Goal: Communication & Community: Answer question/provide support

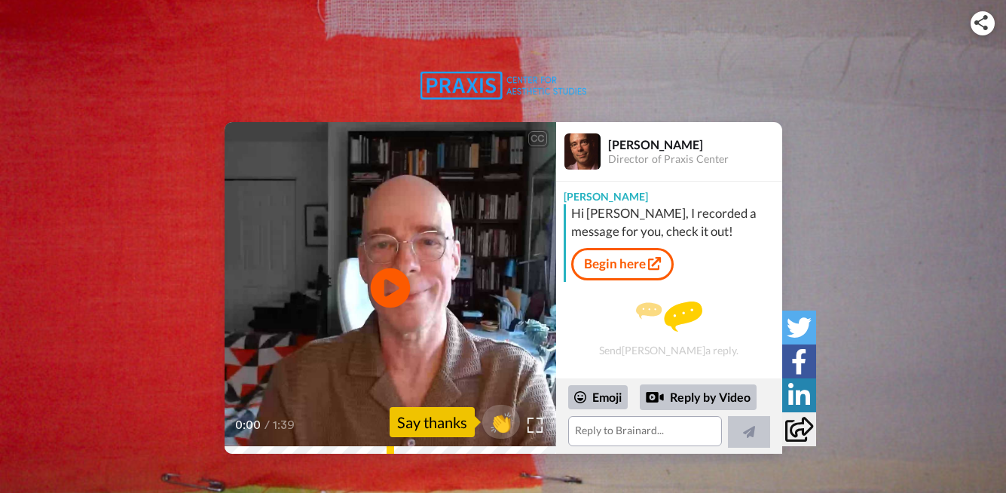
click at [390, 288] on icon "Play/Pause" at bounding box center [390, 288] width 40 height 72
click at [389, 283] on icon "Play/Pause" at bounding box center [390, 288] width 40 height 72
click at [580, 423] on textarea at bounding box center [645, 431] width 154 height 30
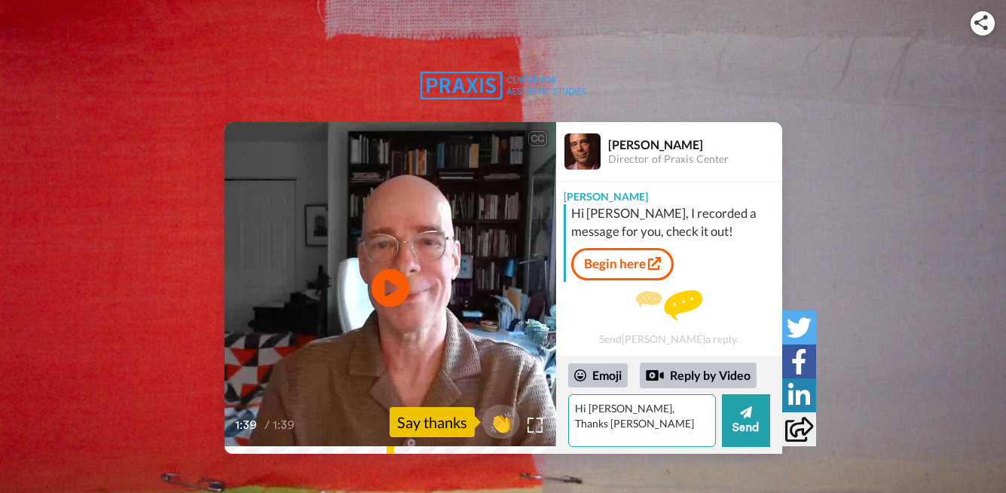
click at [680, 405] on textarea "Hi [PERSON_NAME], Thanks [PERSON_NAME]" at bounding box center [642, 420] width 148 height 53
click at [579, 420] on textarea "Hi [PERSON_NAME], Thanks for your" at bounding box center [642, 420] width 148 height 53
drag, startPoint x: 604, startPoint y: 439, endPoint x: 613, endPoint y: 439, distance: 9.8
click at [613, 439] on textarea "Hi [PERSON_NAME], Thanks for your feedback and video review. [PERSON_NAME] will…" at bounding box center [642, 420] width 148 height 53
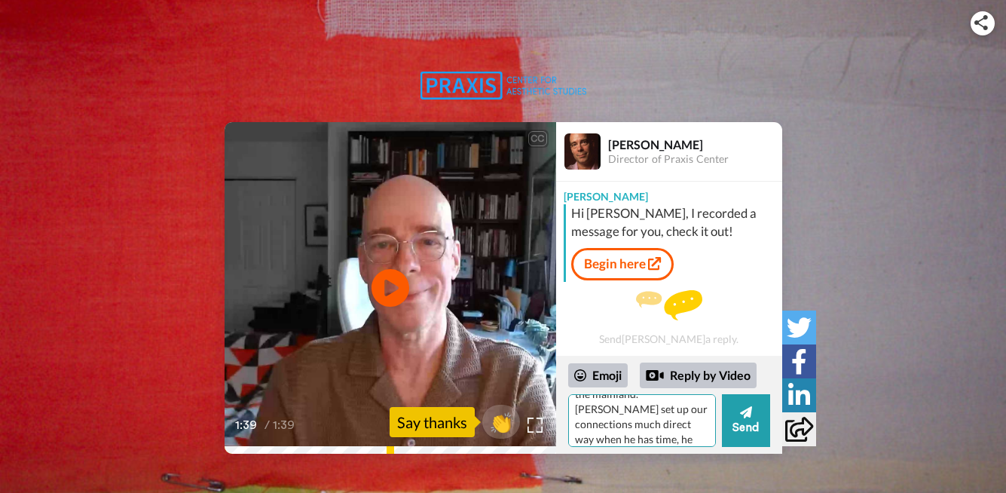
click at [671, 438] on textarea "Hi [PERSON_NAME], Thanks for your feedback and video review. [PERSON_NAME] will…" at bounding box center [642, 420] width 148 height 53
click at [620, 428] on textarea "Hi [PERSON_NAME], Thanks for your feedback and video review. [PERSON_NAME] will…" at bounding box center [642, 420] width 148 height 53
click at [695, 430] on textarea "Hi [PERSON_NAME], Thanks for your feedback and video review. [PERSON_NAME] will…" at bounding box center [642, 420] width 148 height 53
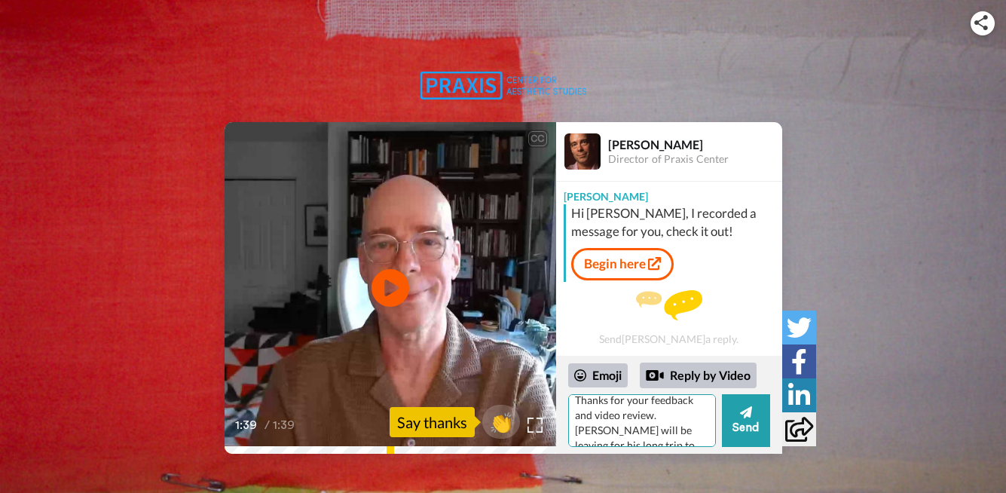
scroll to position [29, 0]
click at [663, 440] on textarea "Hi [PERSON_NAME], Thanks for your feedback and video review. [PERSON_NAME] will…" at bounding box center [642, 420] width 148 height 53
click at [655, 435] on textarea "Hi [PERSON_NAME], Thanks for your feedback and video review. [PERSON_NAME] will…" at bounding box center [642, 420] width 148 height 53
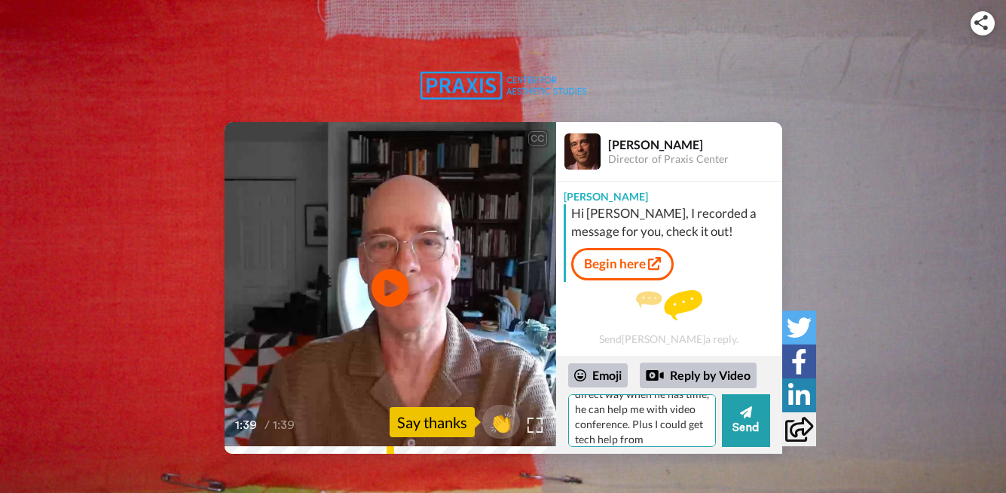
click at [620, 440] on textarea "Hi [PERSON_NAME], Thanks for your feedback and video review. [PERSON_NAME] will…" at bounding box center [642, 420] width 148 height 53
click at [621, 439] on textarea "Hi [PERSON_NAME], Thanks for your feedback and video review. [PERSON_NAME] will…" at bounding box center [642, 420] width 148 height 53
drag, startPoint x: 646, startPoint y: 438, endPoint x: 658, endPoint y: 442, distance: 12.6
click at [648, 439] on textarea "Hi [PERSON_NAME], Thanks for your feedback and video review. [PERSON_NAME] will…" at bounding box center [642, 420] width 148 height 53
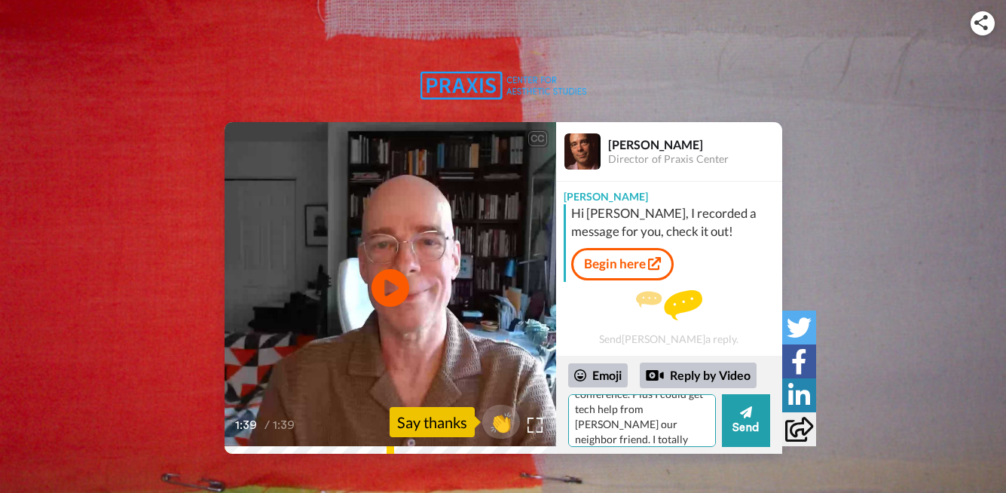
click at [595, 439] on textarea "Hi [PERSON_NAME], Thanks for your feedback and video review. [PERSON_NAME] will…" at bounding box center [642, 420] width 148 height 53
click at [609, 439] on textarea "Hi [PERSON_NAME], Thanks for your feedback and video review. [PERSON_NAME] will…" at bounding box center [642, 420] width 148 height 53
click at [683, 435] on textarea "Hi [PERSON_NAME], Thanks for your feedback and video review. [PERSON_NAME] will…" at bounding box center [642, 420] width 148 height 53
click at [707, 436] on textarea "Hi [PERSON_NAME], Thanks for your feedback and video review. [PERSON_NAME] will…" at bounding box center [642, 420] width 148 height 53
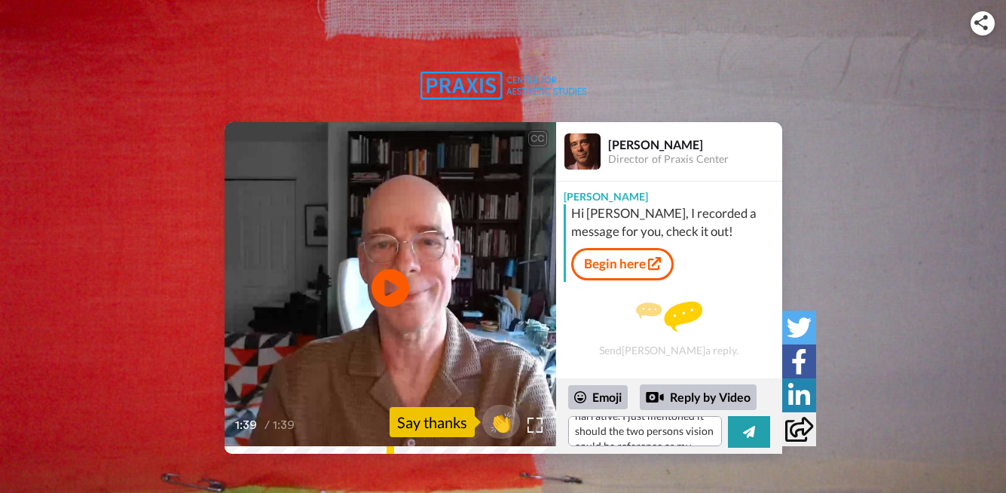
scroll to position [247, 0]
click at [856, 400] on div "CC Play/Pause 1:39 / 1:39 👏 Say thanks [PERSON_NAME] Director of Praxis Center …" at bounding box center [503, 288] width 1006 height 332
click at [712, 431] on textarea "Hi [PERSON_NAME], Thanks for your feedback and video review. [PERSON_NAME] will…" at bounding box center [645, 431] width 154 height 30
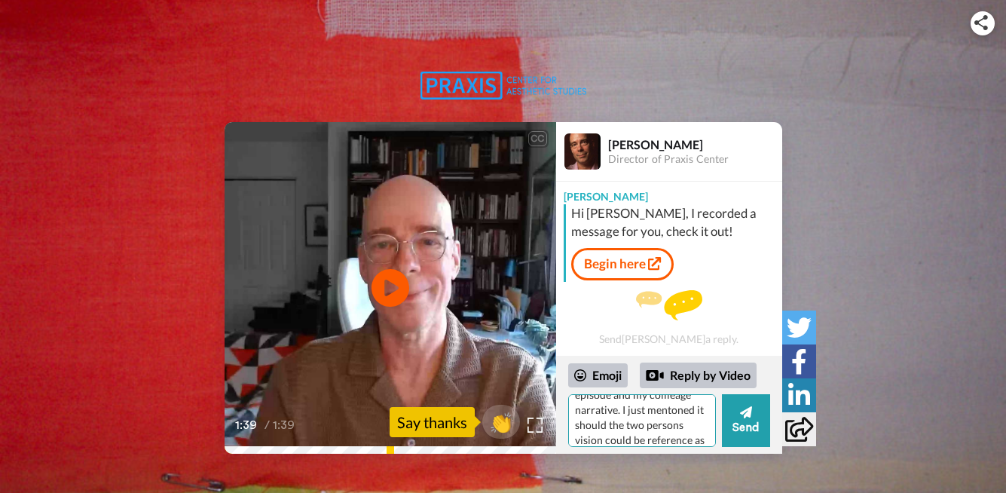
click at [617, 442] on textarea "Hi [PERSON_NAME], Thanks for your feedback and video review. [PERSON_NAME] will…" at bounding box center [642, 420] width 148 height 53
click at [685, 439] on textarea "Hi [PERSON_NAME], Thanks for your feedback and video review. [PERSON_NAME] will…" at bounding box center [642, 420] width 148 height 53
click at [679, 442] on textarea "Hi [PERSON_NAME], Thanks for your feedback and video review. [PERSON_NAME] will…" at bounding box center [642, 420] width 148 height 53
click at [702, 441] on textarea "Hi [PERSON_NAME], Thanks for your feedback and video review. [PERSON_NAME] will…" at bounding box center [642, 420] width 148 height 53
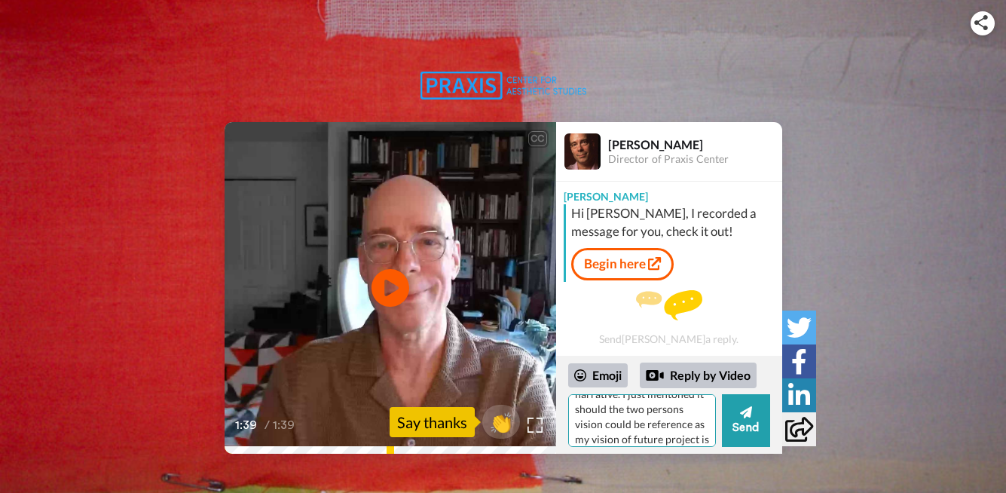
scroll to position [301, 0]
click at [665, 441] on textarea "Hi [PERSON_NAME], Thanks for your feedback and video review. [PERSON_NAME] will…" at bounding box center [642, 420] width 148 height 53
click at [689, 442] on textarea "Hi [PERSON_NAME], Thanks for your feedback and video review. [PERSON_NAME] will…" at bounding box center [642, 420] width 148 height 53
drag, startPoint x: 641, startPoint y: 440, endPoint x: 646, endPoint y: 448, distance: 8.8
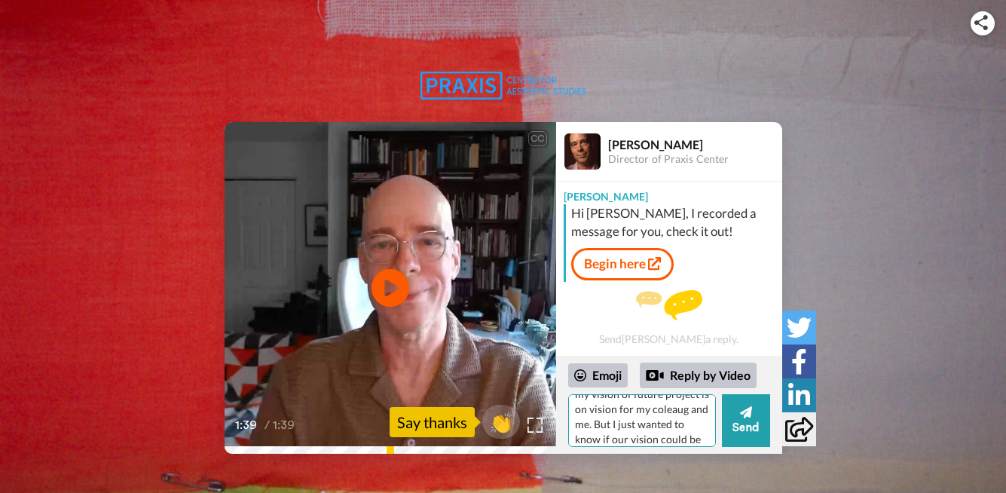
click at [642, 440] on textarea "Hi [PERSON_NAME], Thanks for your feedback and video review. [PERSON_NAME] will…" at bounding box center [642, 420] width 148 height 53
click at [701, 440] on textarea "Hi [PERSON_NAME], Thanks for your feedback and video review. [PERSON_NAME] will…" at bounding box center [642, 420] width 148 height 53
click at [574, 440] on textarea "Hi [PERSON_NAME], Thanks for your feedback and video review. [PERSON_NAME] will…" at bounding box center [642, 420] width 148 height 53
click at [595, 425] on textarea "Hi [PERSON_NAME], Thanks for your feedback and video review. [PERSON_NAME] will…" at bounding box center [642, 420] width 148 height 53
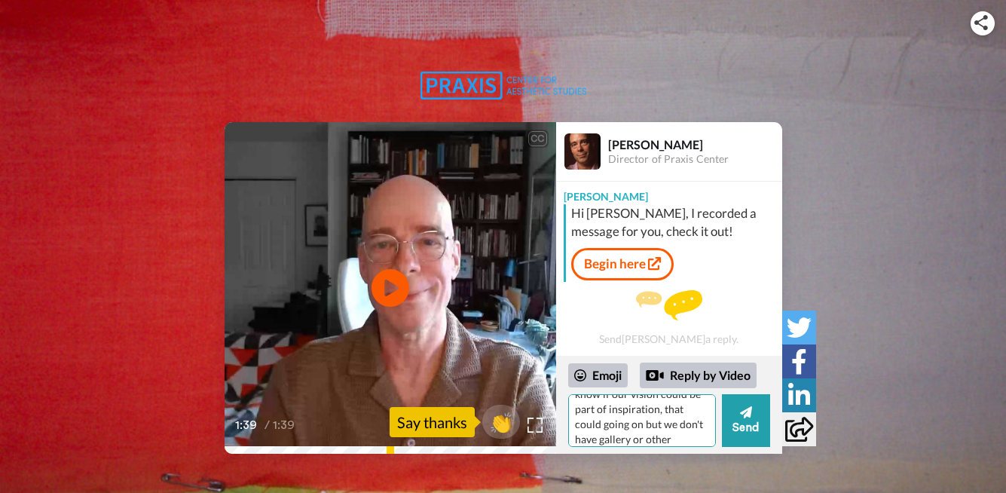
click at [708, 438] on textarea "Hi [PERSON_NAME], Thanks for your feedback and video review. [PERSON_NAME] will…" at bounding box center [642, 420] width 148 height 53
click at [598, 443] on textarea "Hi [PERSON_NAME], Thanks for your feedback and video review. [PERSON_NAME] will…" at bounding box center [642, 420] width 148 height 53
click at [597, 440] on textarea "Hi [PERSON_NAME], Thanks for your feedback and video review. [PERSON_NAME] will…" at bounding box center [642, 420] width 148 height 53
click at [659, 442] on textarea "Hi [PERSON_NAME], Thanks for your feedback and video review. [PERSON_NAME] will…" at bounding box center [642, 420] width 148 height 53
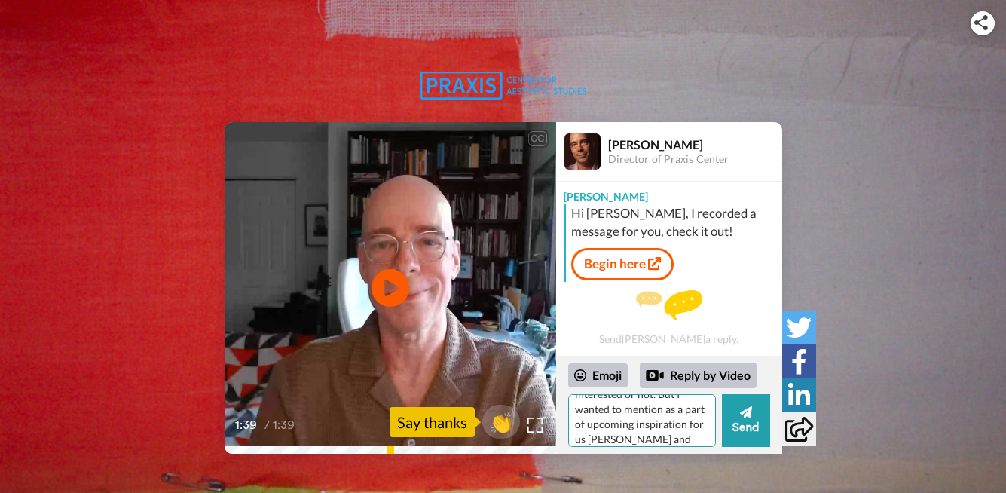
click at [654, 442] on textarea "Hi [PERSON_NAME], Thanks for your feedback and video review. [PERSON_NAME] will…" at bounding box center [642, 420] width 148 height 53
click at [656, 426] on textarea "Hi [PERSON_NAME], Thanks for your feedback and video review. [PERSON_NAME] will…" at bounding box center [642, 420] width 148 height 53
drag, startPoint x: 679, startPoint y: 439, endPoint x: 695, endPoint y: 438, distance: 16.6
click at [695, 438] on textarea "Hi [PERSON_NAME], Thanks for your feedback and video review. [PERSON_NAME] will…" at bounding box center [642, 420] width 148 height 53
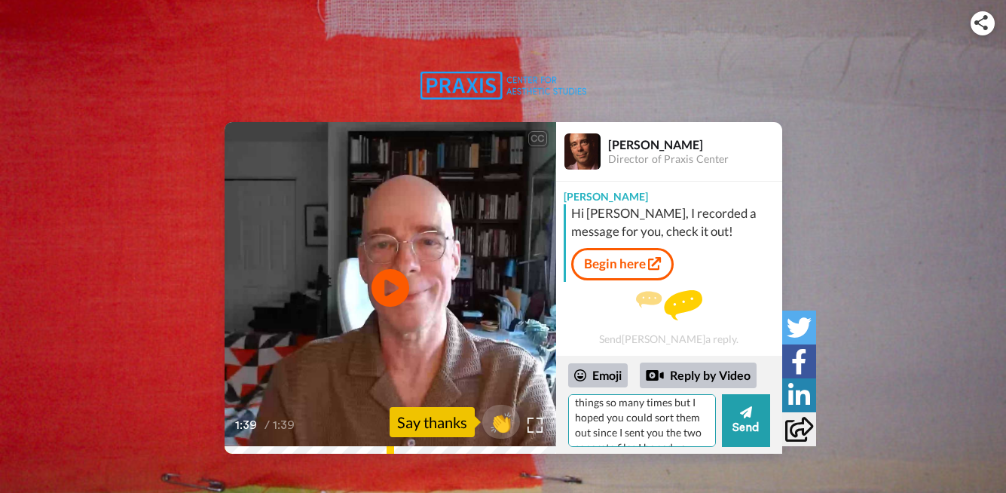
scroll to position [518, 0]
drag, startPoint x: 616, startPoint y: 433, endPoint x: 657, endPoint y: 434, distance: 41.4
click at [657, 434] on textarea "Hi [PERSON_NAME], Thanks for your feedback and video review. [PERSON_NAME] will…" at bounding box center [642, 420] width 148 height 53
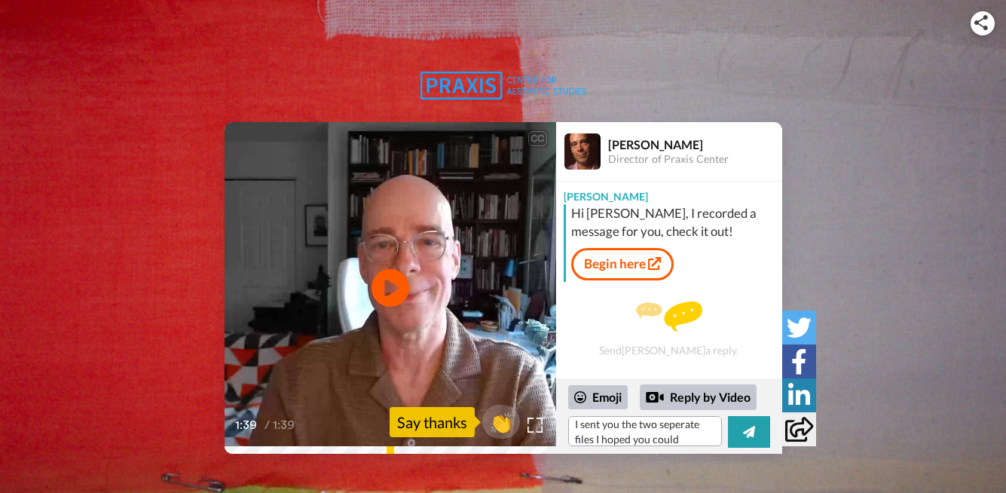
scroll to position [503, 0]
click at [457, 421] on div "Say thanks" at bounding box center [432, 422] width 85 height 30
click at [607, 432] on textarea "Hi [PERSON_NAME], Thanks for your feedback and video review. [PERSON_NAME] will…" at bounding box center [645, 431] width 154 height 30
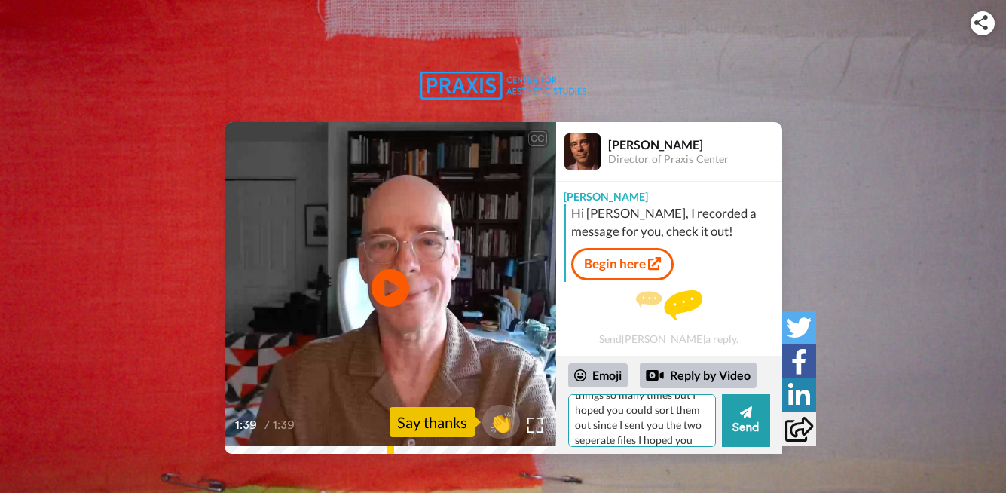
scroll to position [518, 0]
type textarea "Hi [PERSON_NAME], Thanks for your feedback and video review. [PERSON_NAME] will…"
click at [747, 411] on icon at bounding box center [745, 412] width 12 height 12
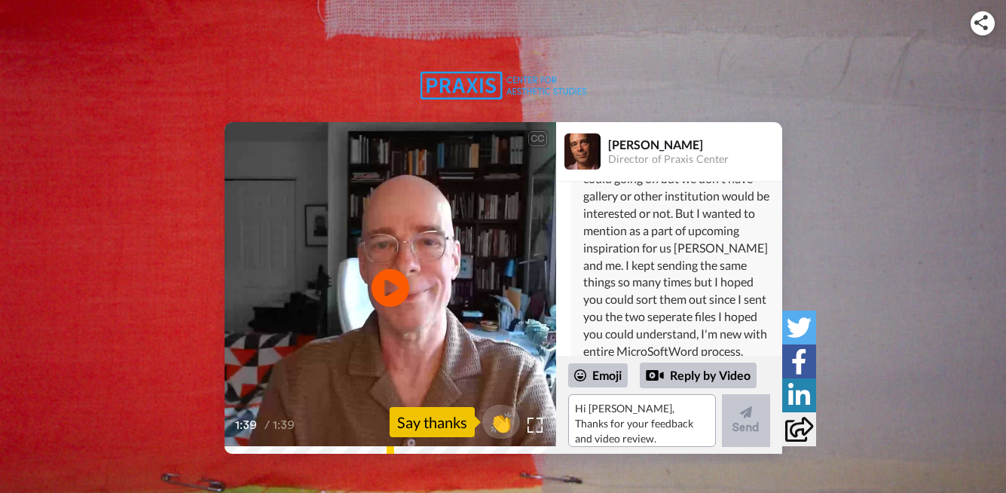
scroll to position [506, 0]
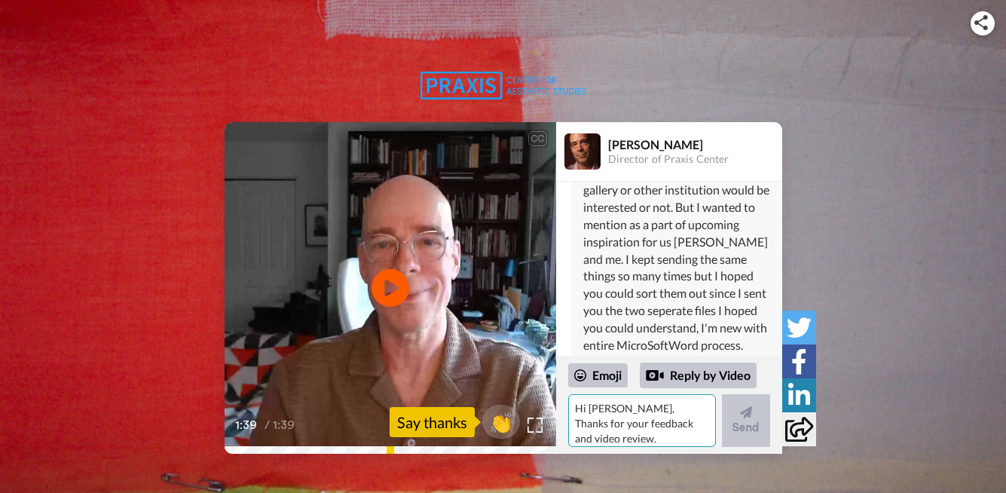
click at [594, 411] on textarea "Hi [PERSON_NAME], Thanks for your feedback and video review. [PERSON_NAME] will…" at bounding box center [642, 420] width 148 height 53
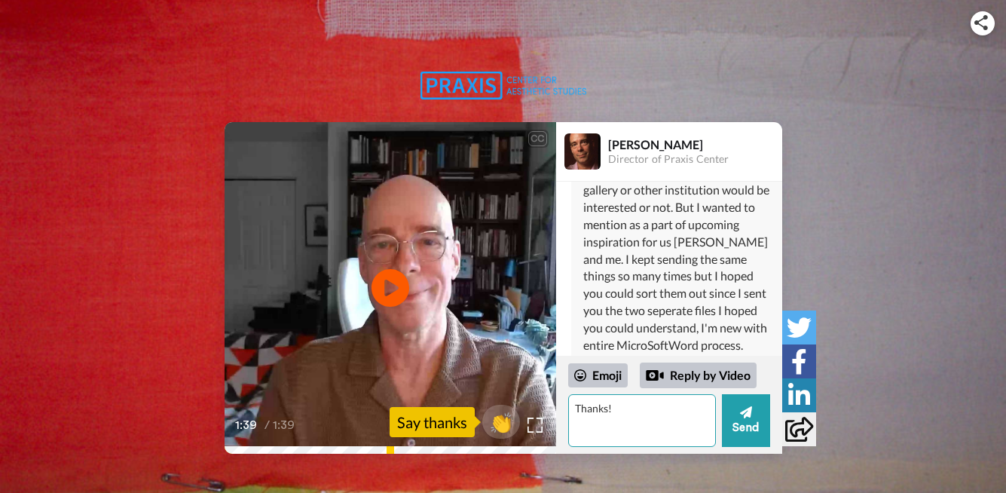
type textarea "Thanks!"
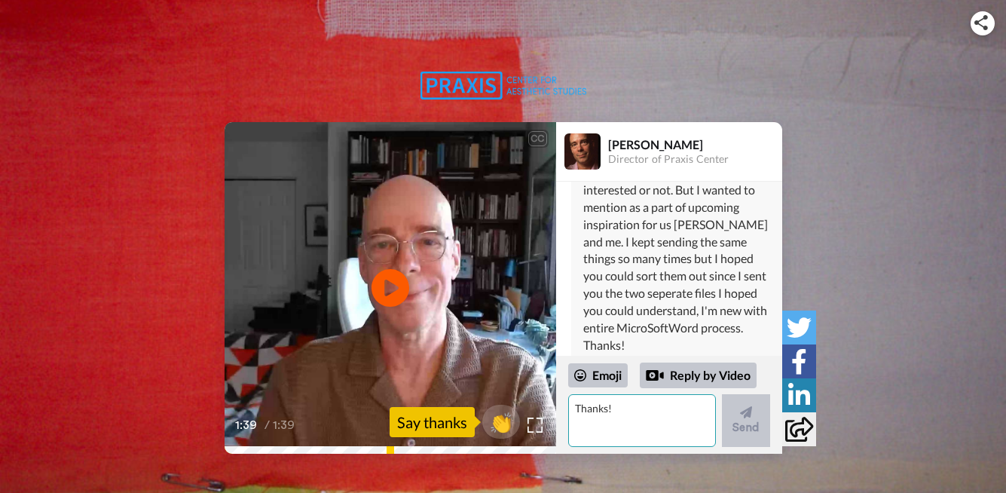
click at [574, 413] on textarea "Thanks!" at bounding box center [642, 420] width 148 height 53
type textarea "[PERSON_NAME]"
